Goal: Transaction & Acquisition: Subscribe to service/newsletter

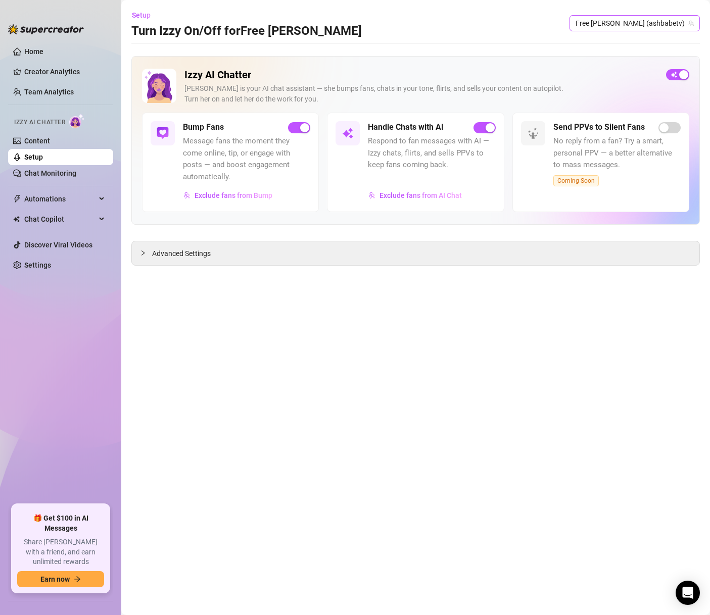
click at [660, 30] on span "Free [PERSON_NAME] (ashbabetv)" at bounding box center [634, 23] width 118 height 15
click at [567, 44] on main "Setup Turn Izzy On/Off for Free [PERSON_NAME] [PERSON_NAME] (ashbabetv) Izzy AI…" at bounding box center [415, 307] width 588 height 615
click at [672, 76] on span "button" at bounding box center [677, 74] width 23 height 11
click at [660, 26] on span "Free [PERSON_NAME] (ashbabetv)" at bounding box center [634, 23] width 118 height 15
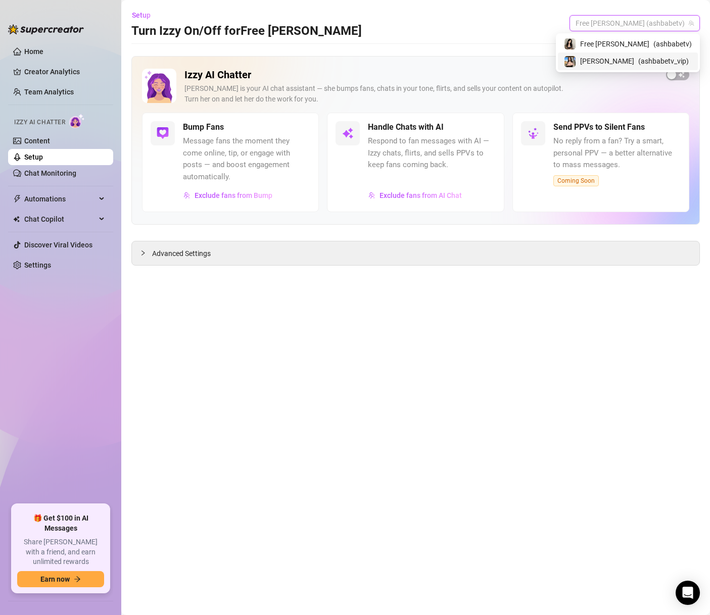
click at [658, 61] on span "( ashbabetv_vip )" at bounding box center [663, 61] width 51 height 11
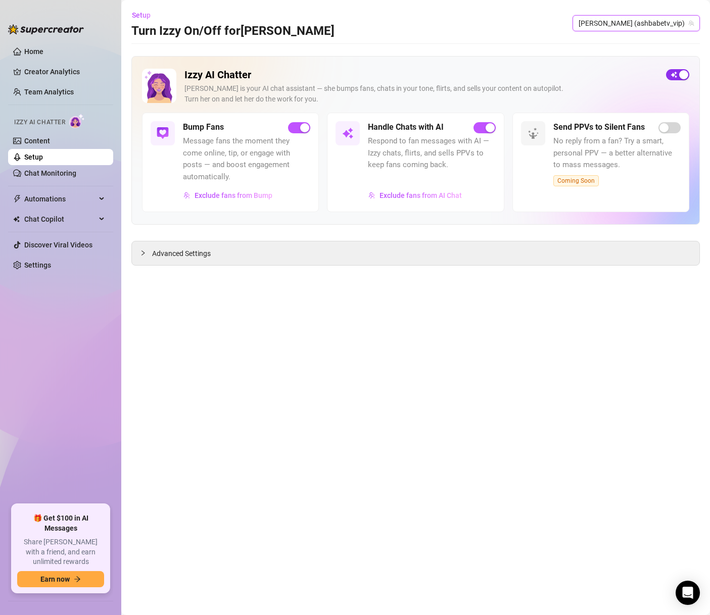
click at [674, 75] on span "button" at bounding box center [677, 74] width 23 height 11
click at [51, 261] on link "Settings" at bounding box center [37, 265] width 27 height 8
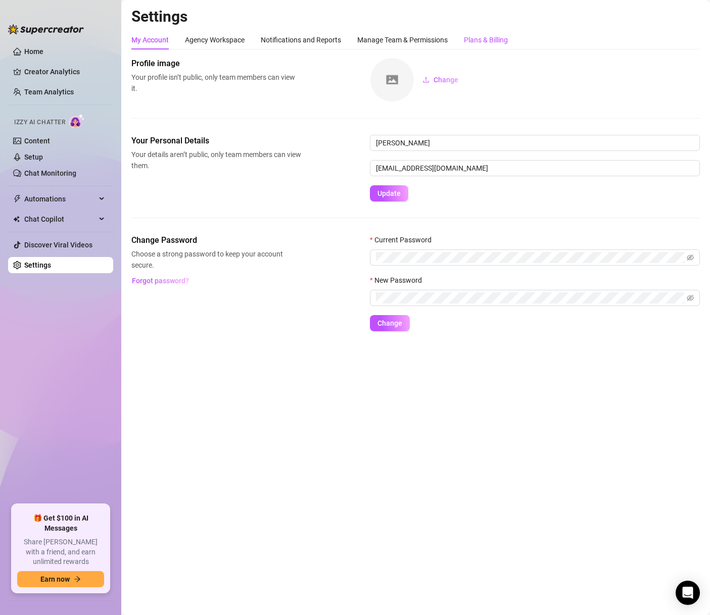
click at [489, 43] on div "Plans & Billing" at bounding box center [486, 39] width 44 height 11
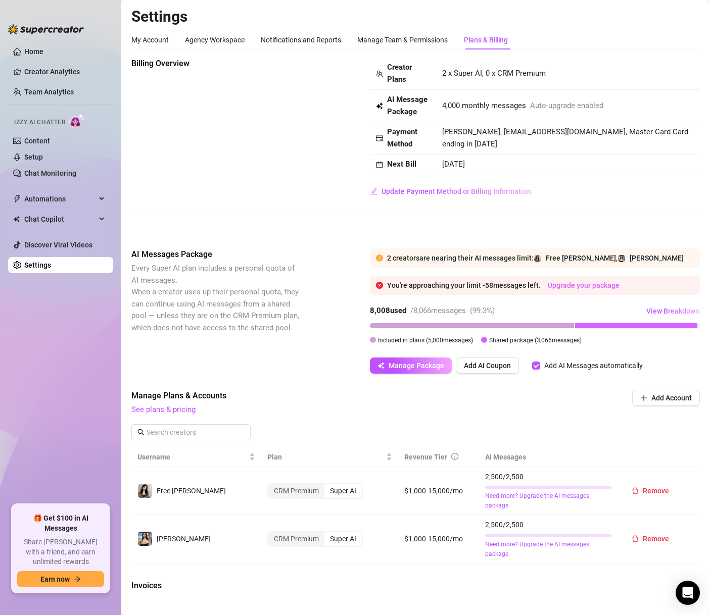
click at [601, 285] on link "Upgrade your package" at bounding box center [584, 285] width 72 height 8
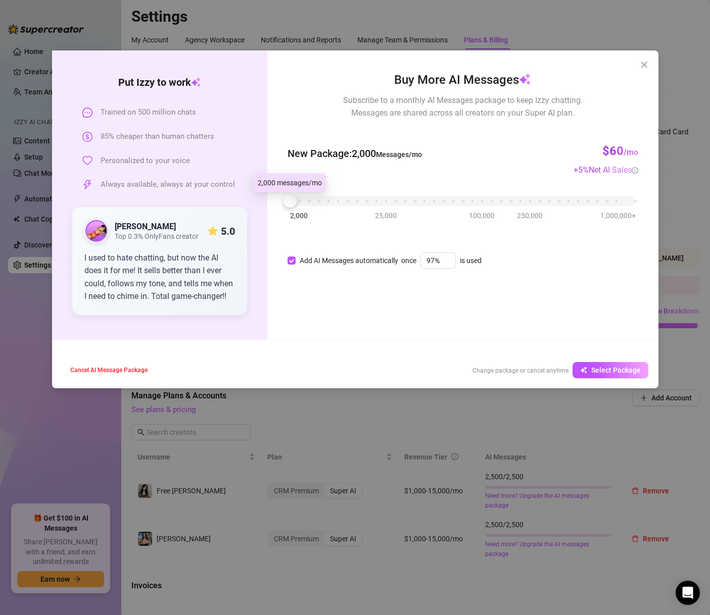
drag, startPoint x: 299, startPoint y: 205, endPoint x: 292, endPoint y: 205, distance: 6.6
click at [292, 205] on div at bounding box center [289, 200] width 13 height 13
click at [598, 374] on span "Select Package" at bounding box center [615, 370] width 49 height 8
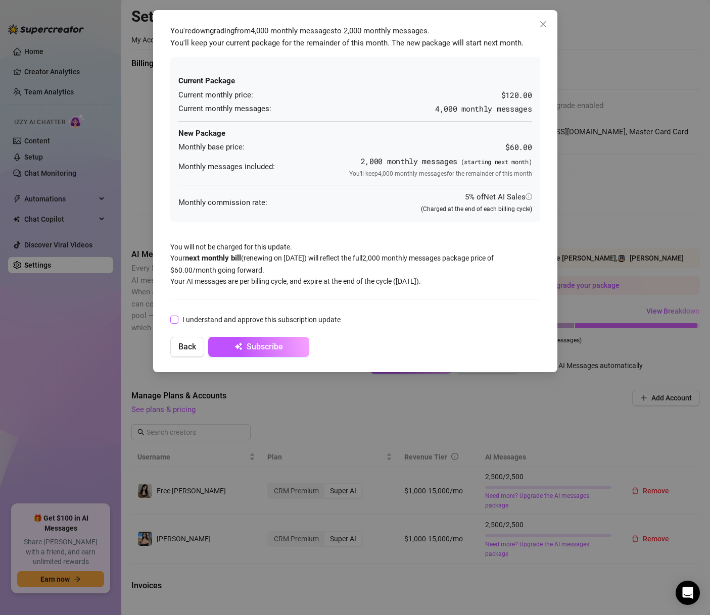
click at [178, 321] on span at bounding box center [174, 320] width 8 height 8
click at [177, 321] on input "I understand and approve this subscription update" at bounding box center [173, 319] width 7 height 7
checkbox input "true"
click at [190, 351] on span "Back" at bounding box center [187, 347] width 18 height 10
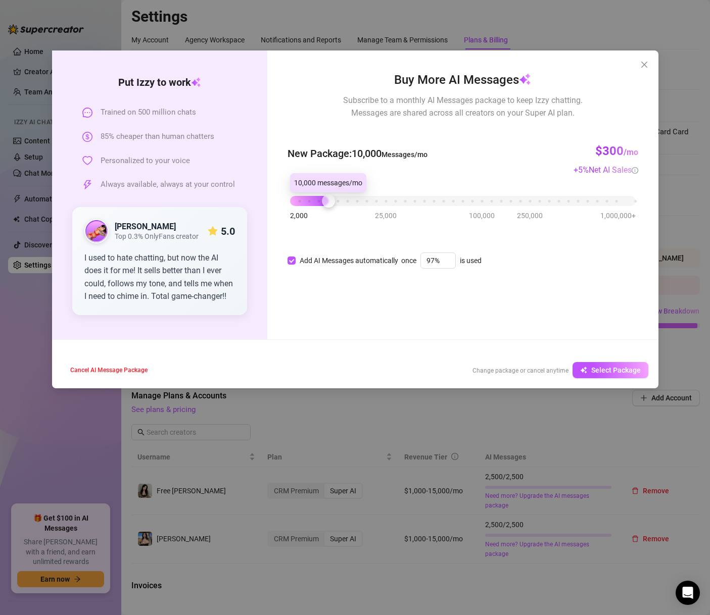
drag, startPoint x: 295, startPoint y: 200, endPoint x: 331, endPoint y: 201, distance: 36.4
click at [331, 201] on div at bounding box center [328, 200] width 13 height 13
click at [589, 369] on button "Select Package" at bounding box center [610, 370] width 76 height 16
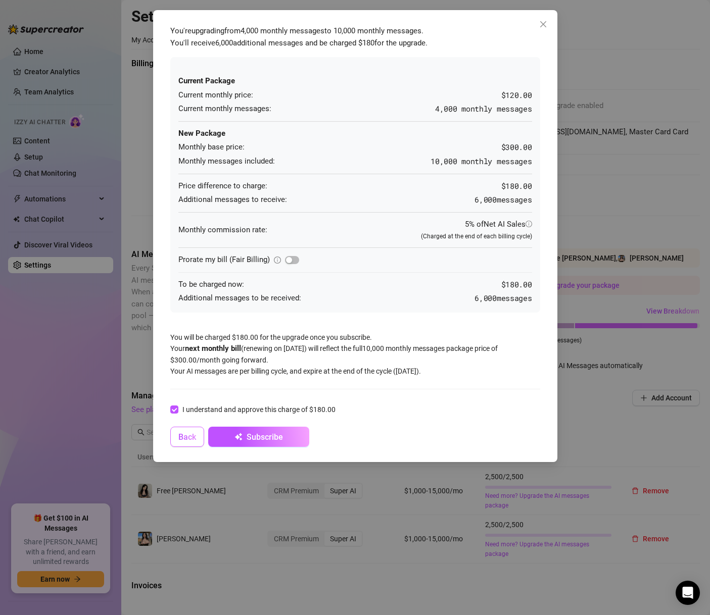
click at [194, 442] on span "Back" at bounding box center [187, 437] width 18 height 10
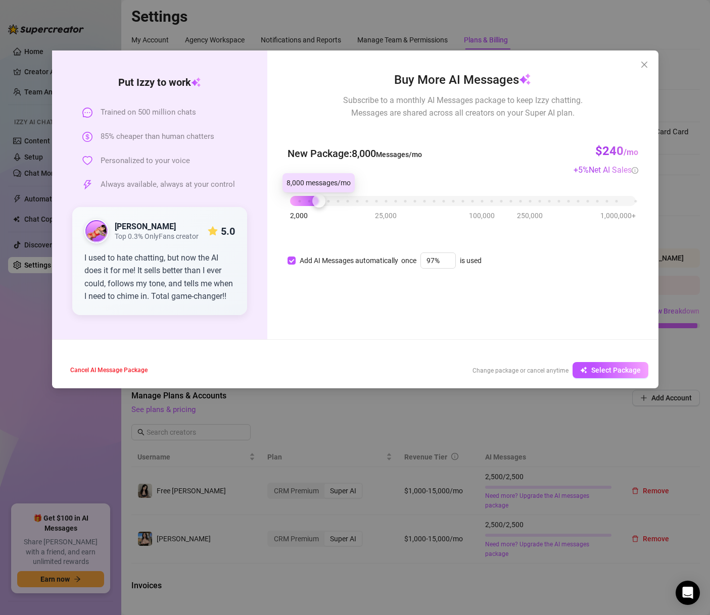
drag, startPoint x: 332, startPoint y: 201, endPoint x: 326, endPoint y: 203, distance: 5.9
click at [326, 200] on div "2,000 25,000 100,000 250,000 1,000,000+" at bounding box center [462, 197] width 345 height 6
click at [605, 366] on span "Select Package" at bounding box center [615, 370] width 49 height 8
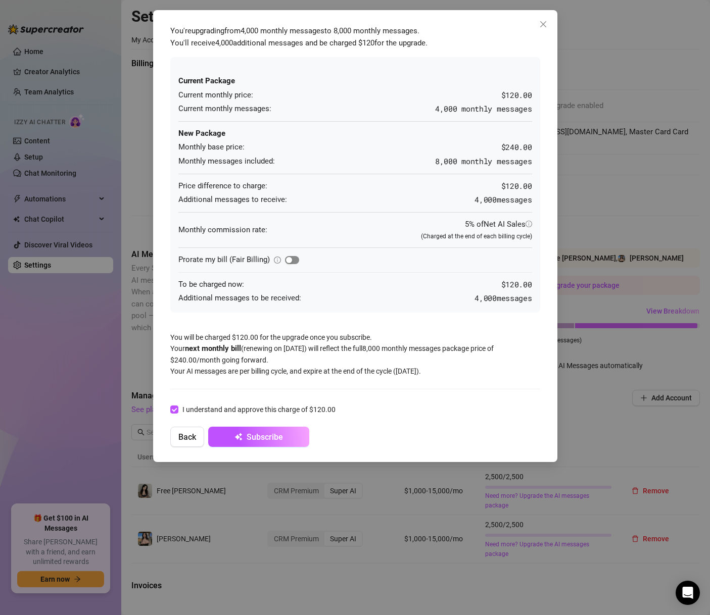
click at [295, 260] on span "button" at bounding box center [292, 260] width 14 height 8
click at [280, 439] on span "Subscribe" at bounding box center [264, 437] width 36 height 10
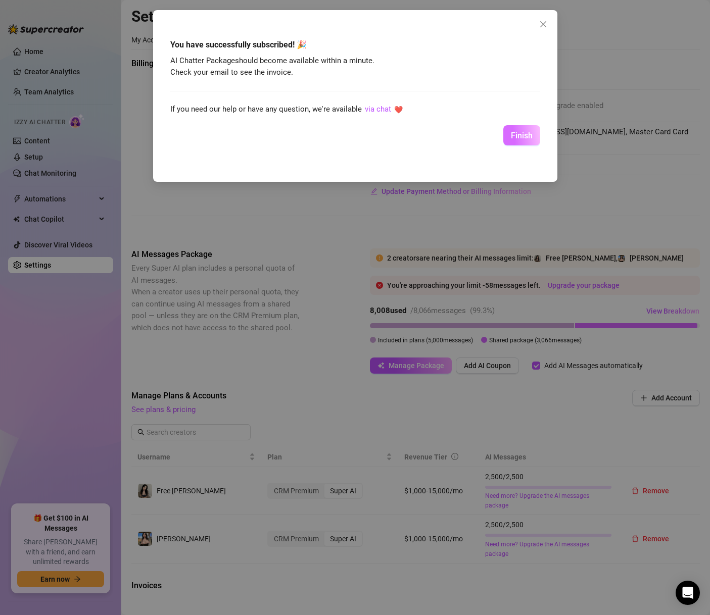
click at [517, 135] on span "Finish" at bounding box center [522, 136] width 22 height 10
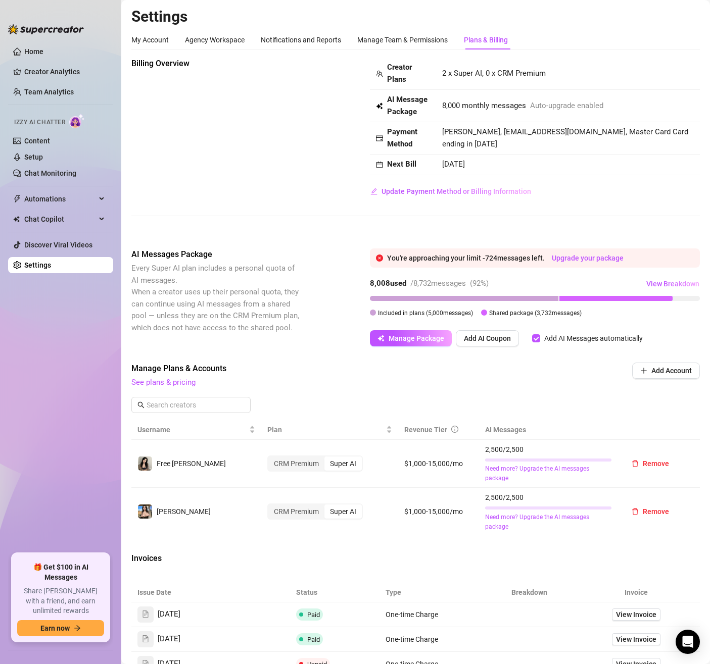
click at [64, 8] on aside "Home Creator Analytics Team Analytics Izzy AI Chatter Content Setup Chat Monito…" at bounding box center [60, 332] width 121 height 664
click at [62, 72] on link "Creator Analytics" at bounding box center [64, 72] width 81 height 16
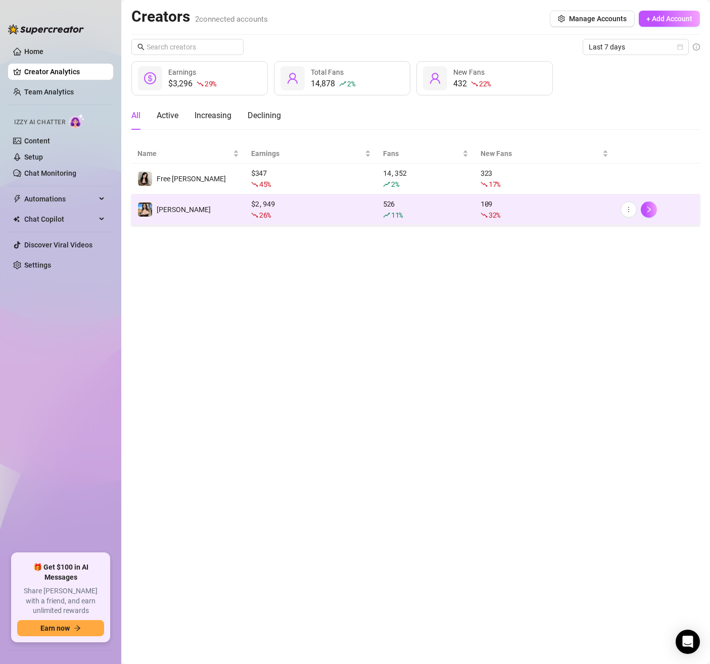
click at [322, 215] on div "26 %" at bounding box center [311, 215] width 120 height 11
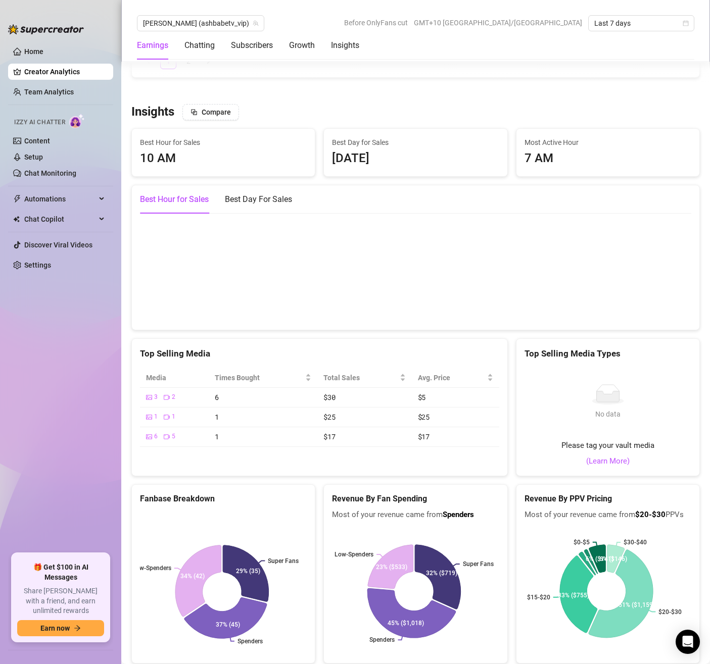
scroll to position [1667, 0]
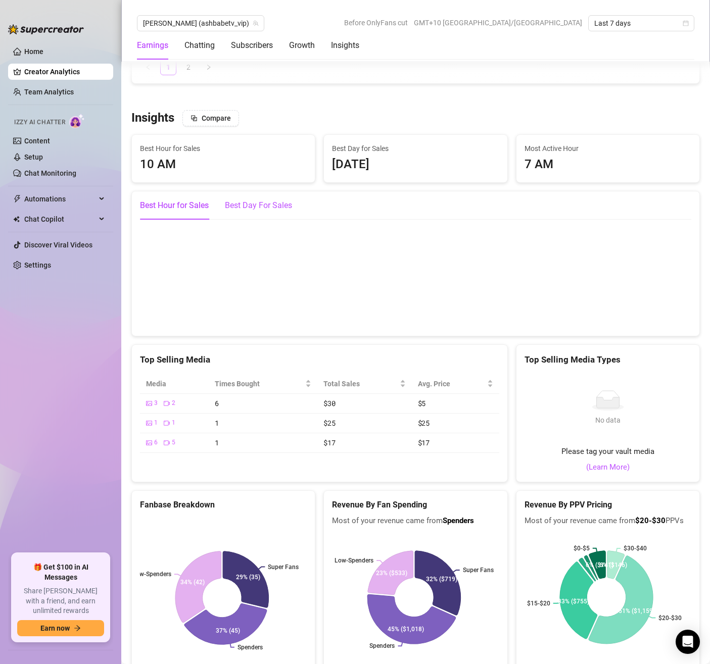
click at [284, 212] on div "Best Day For Sales" at bounding box center [258, 206] width 67 height 12
click at [302, 174] on div "10 AM" at bounding box center [223, 164] width 167 height 19
click at [559, 170] on div "7 AM" at bounding box center [607, 164] width 167 height 19
click at [313, 171] on div "Best Hour for Sales 10 AM" at bounding box center [223, 158] width 192 height 48
click at [287, 173] on div "10 AM" at bounding box center [223, 164] width 167 height 19
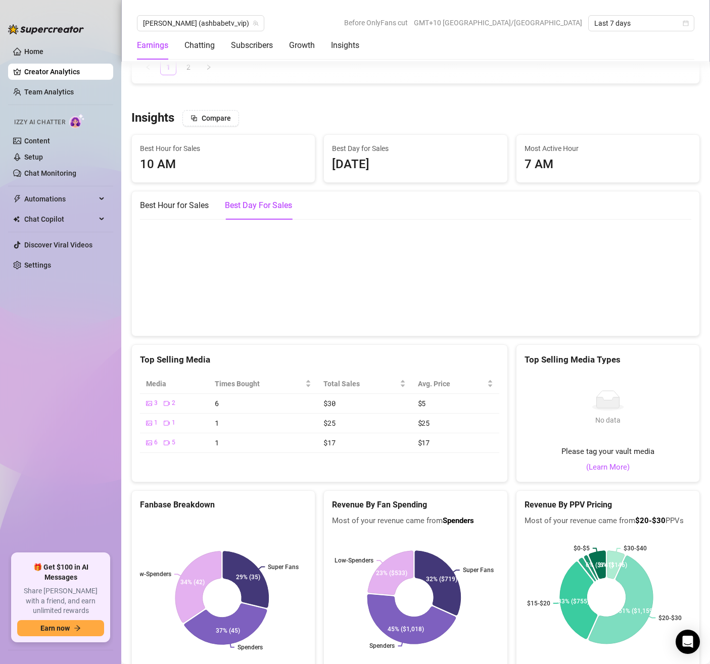
click at [541, 172] on div "7 AM" at bounding box center [607, 164] width 167 height 19
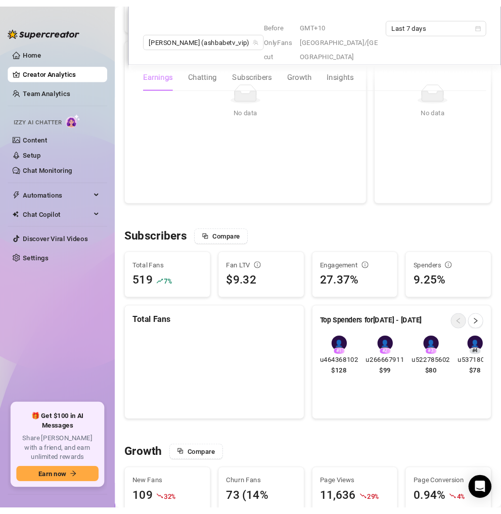
scroll to position [461, 0]
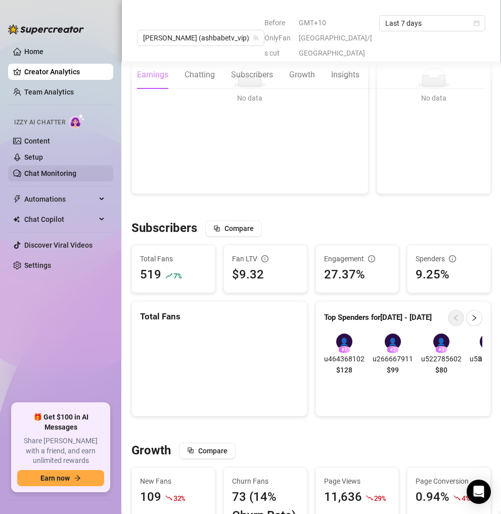
click at [66, 176] on link "Chat Monitoring" at bounding box center [50, 173] width 52 height 8
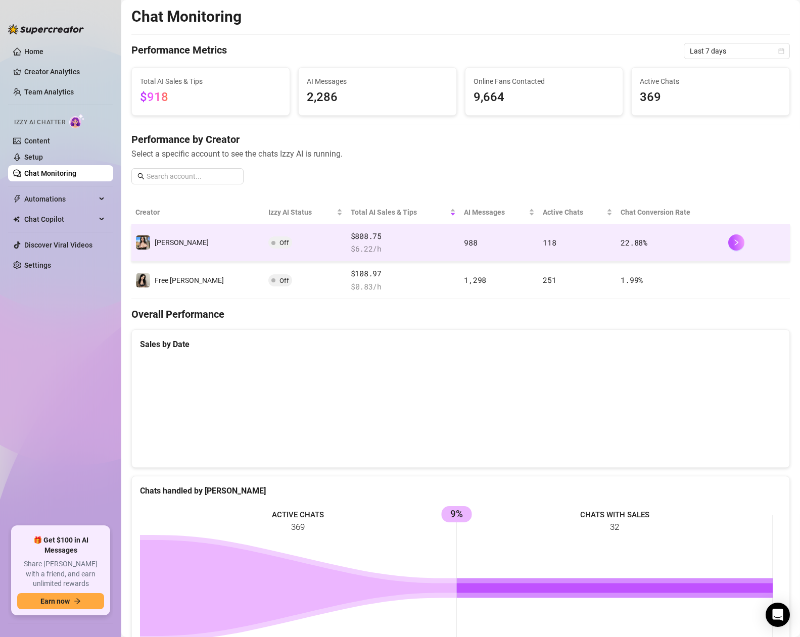
click at [686, 251] on td "22.88 %" at bounding box center [669, 242] width 107 height 37
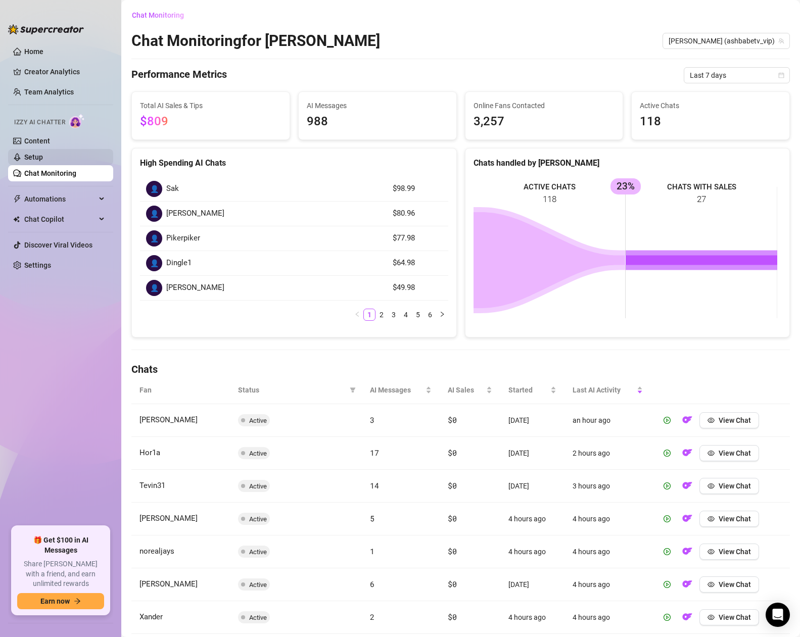
click at [43, 161] on link "Setup" at bounding box center [33, 157] width 19 height 8
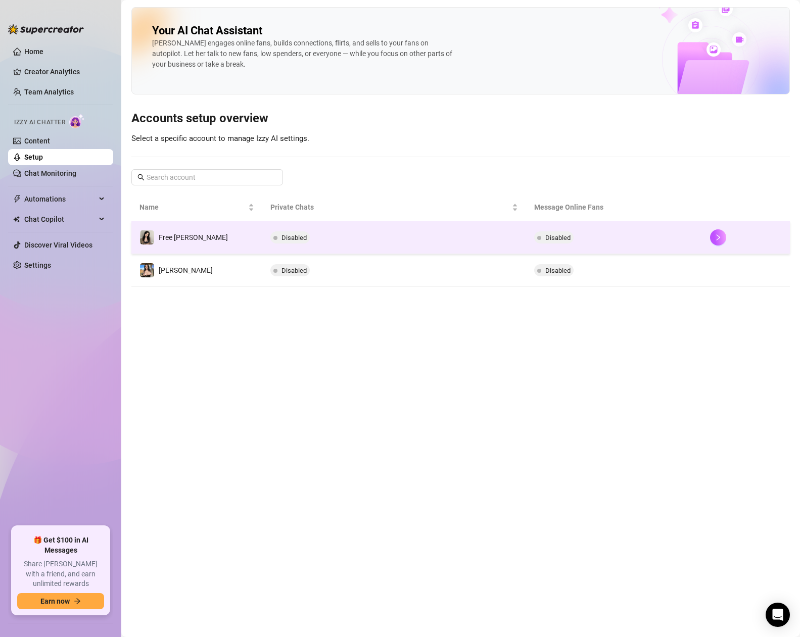
click at [359, 231] on td "Disabled" at bounding box center [394, 237] width 264 height 33
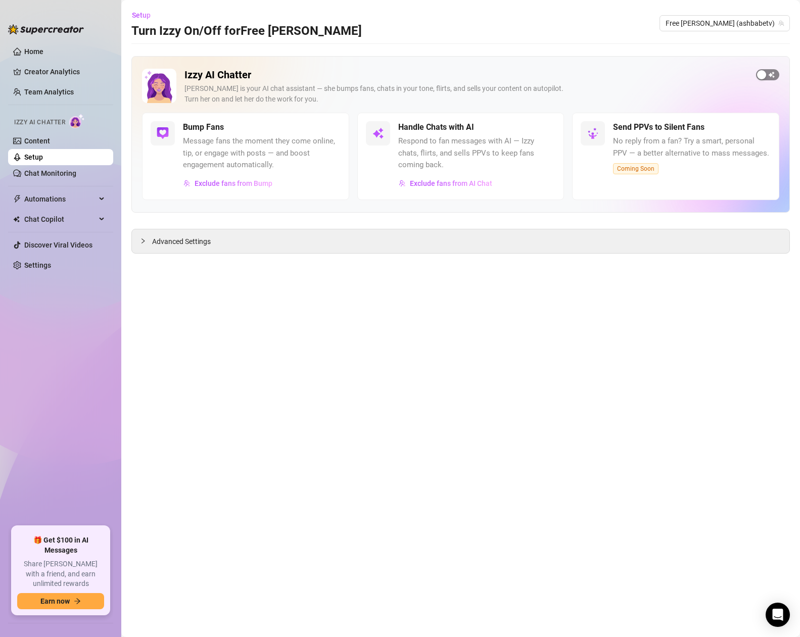
click at [709, 76] on span "button" at bounding box center [767, 74] width 23 height 11
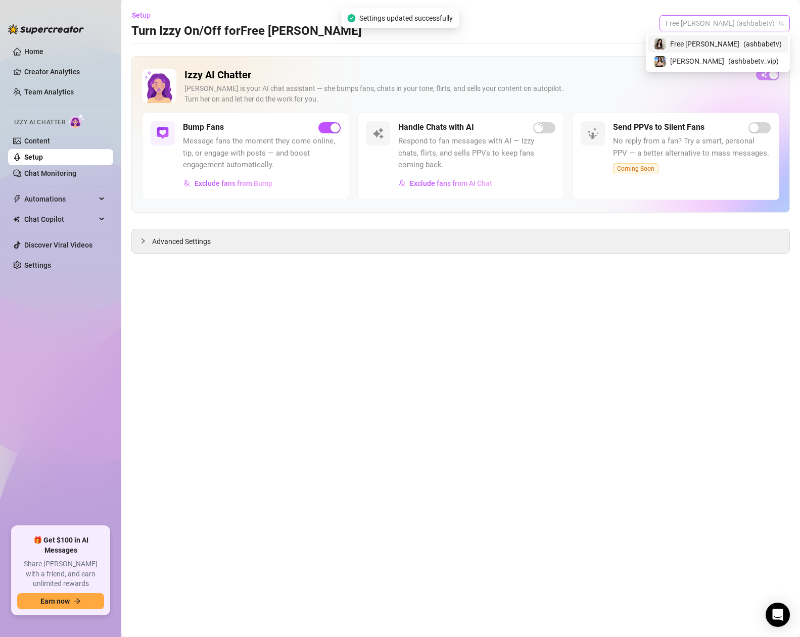
click at [709, 27] on span "Free [PERSON_NAME] (ashbabetv)" at bounding box center [724, 23] width 118 height 15
click at [709, 61] on span "( ashbabetv_vip )" at bounding box center [753, 61] width 51 height 11
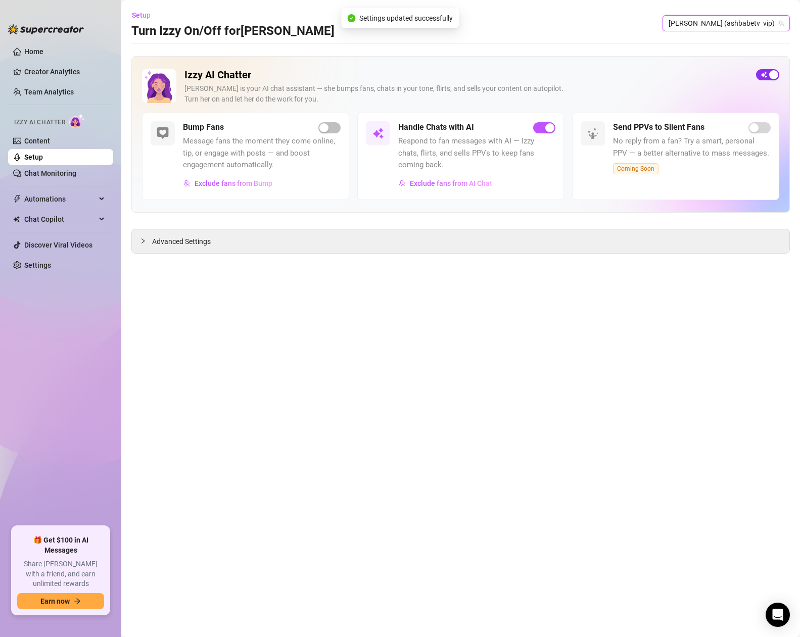
click at [709, 77] on span "button" at bounding box center [767, 74] width 23 height 11
click at [709, 27] on span "[PERSON_NAME] (ashbabetv_vip)" at bounding box center [725, 23] width 115 height 15
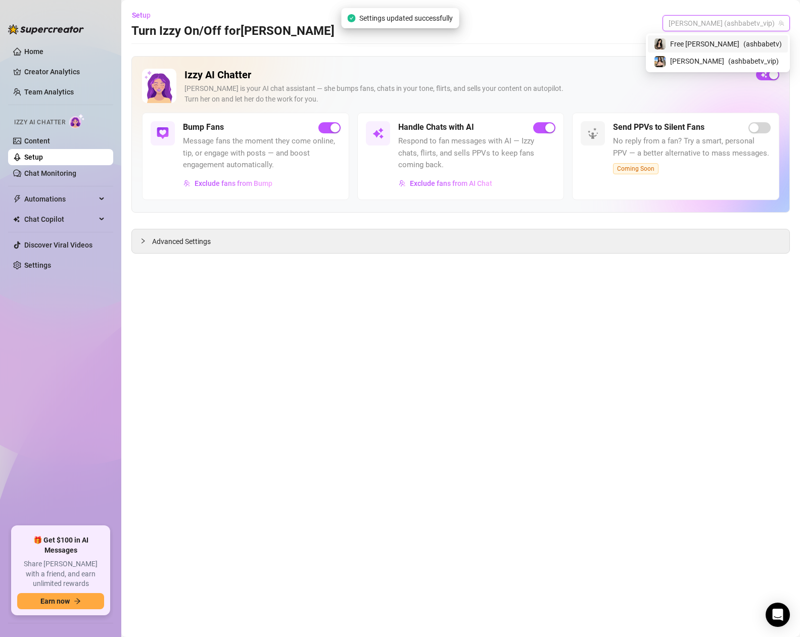
click at [709, 45] on span "( ashbabetv )" at bounding box center [762, 43] width 38 height 11
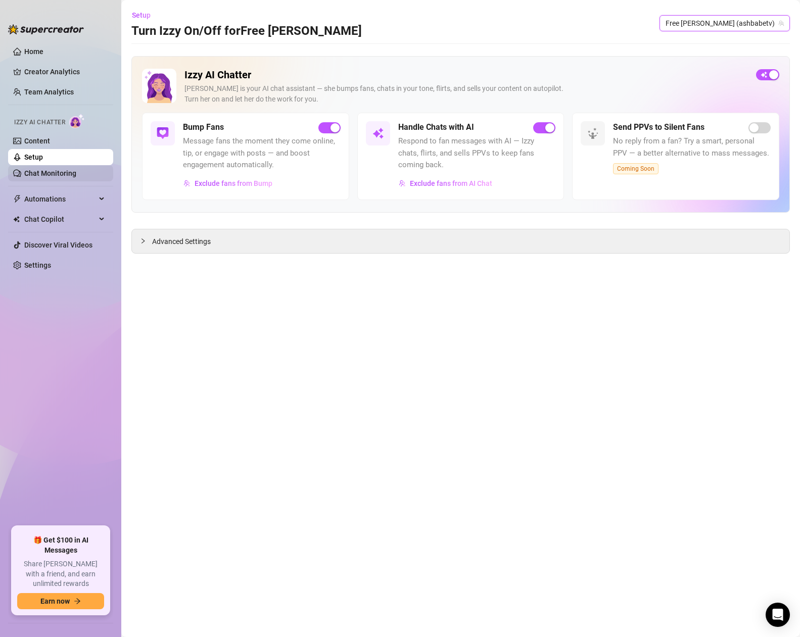
click at [73, 175] on link "Chat Monitoring" at bounding box center [50, 173] width 52 height 8
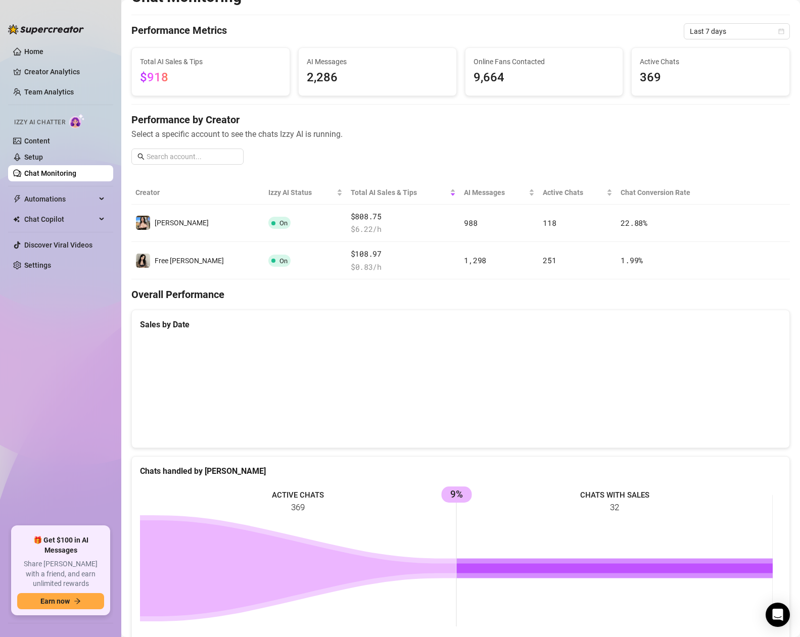
scroll to position [14, 0]
